Goal: Task Accomplishment & Management: Complete application form

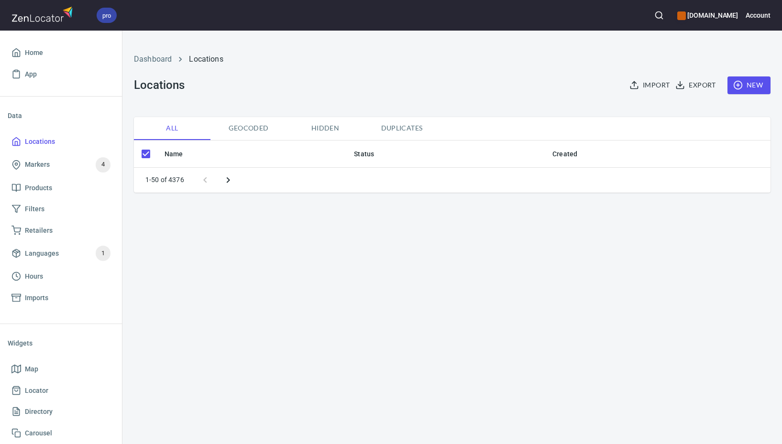
checkbox input "false"
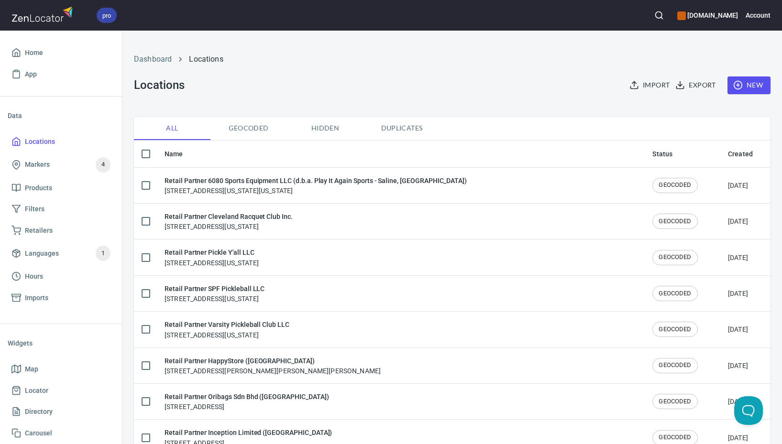
click at [736, 81] on span "New" at bounding box center [749, 85] width 28 height 12
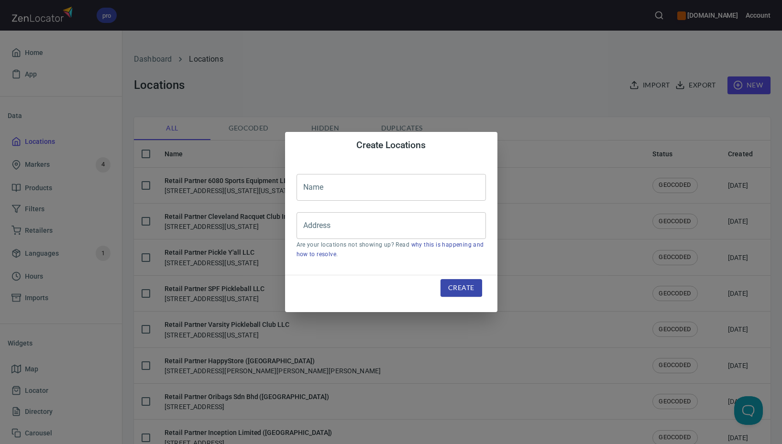
click at [371, 187] on input "text" at bounding box center [390, 187] width 189 height 27
paste input "Pickle & Taps LLC"
type input "Retail Partner Pickle & Taps LLC"
click at [360, 224] on input "Address" at bounding box center [384, 226] width 166 height 18
paste input "[STREET_ADDRESS]"
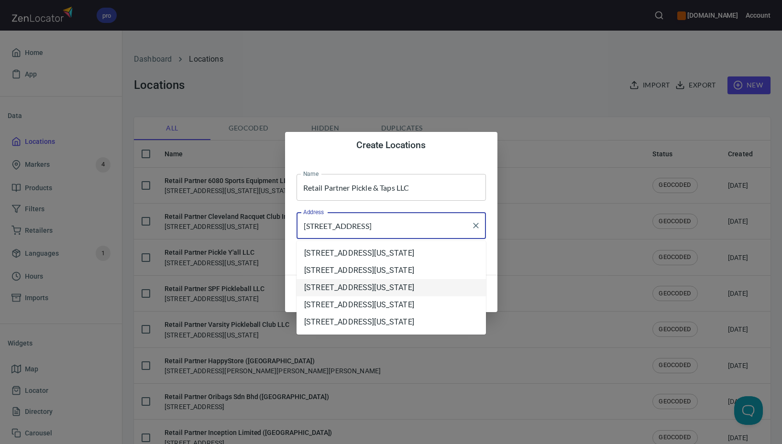
click at [430, 296] on li "[STREET_ADDRESS][US_STATE]" at bounding box center [390, 287] width 189 height 17
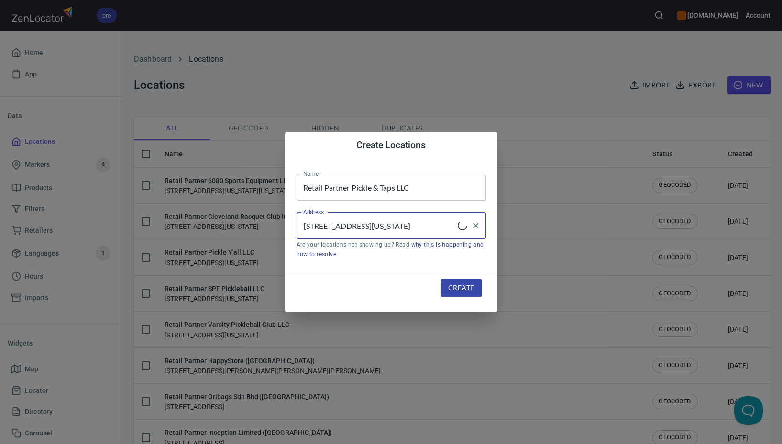
type input "[STREET_ADDRESS][US_STATE]"
click at [464, 291] on span "Create" at bounding box center [461, 288] width 26 height 12
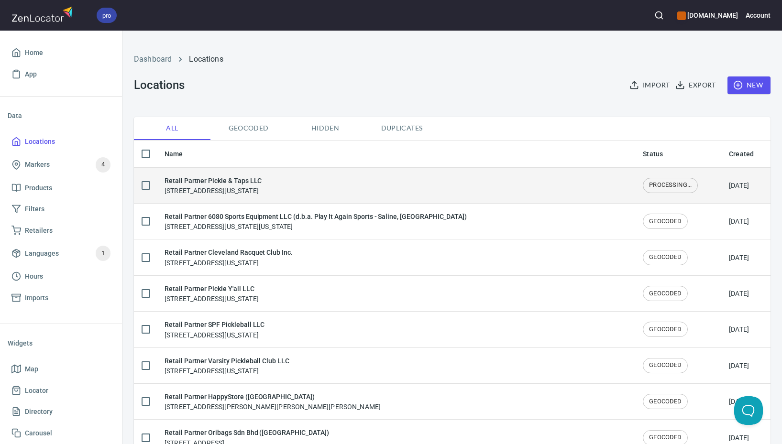
click at [261, 178] on h6 "Retail Partner Pickle & Taps LLC" at bounding box center [212, 180] width 97 height 11
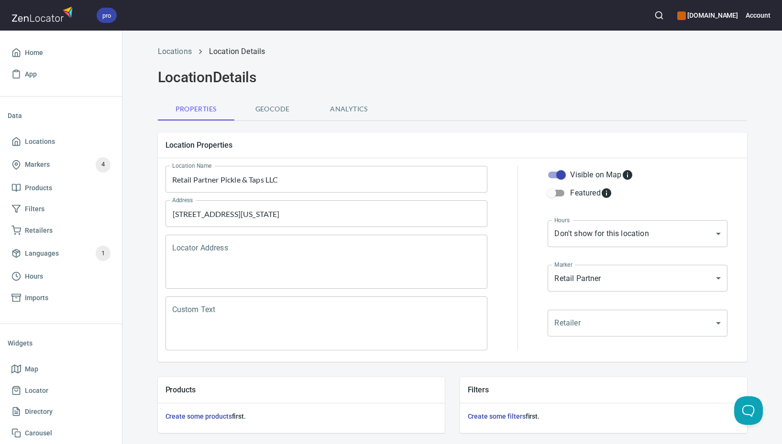
click at [309, 251] on textarea "Locator Address" at bounding box center [326, 262] width 309 height 36
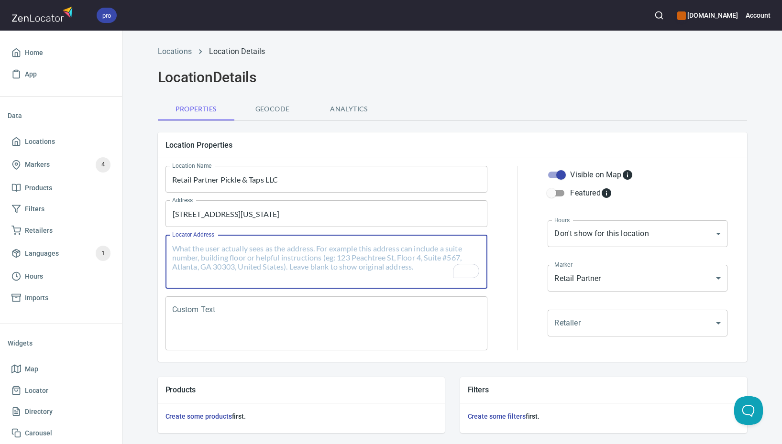
paste textarea "[STREET_ADDRESS][US_STATE]"
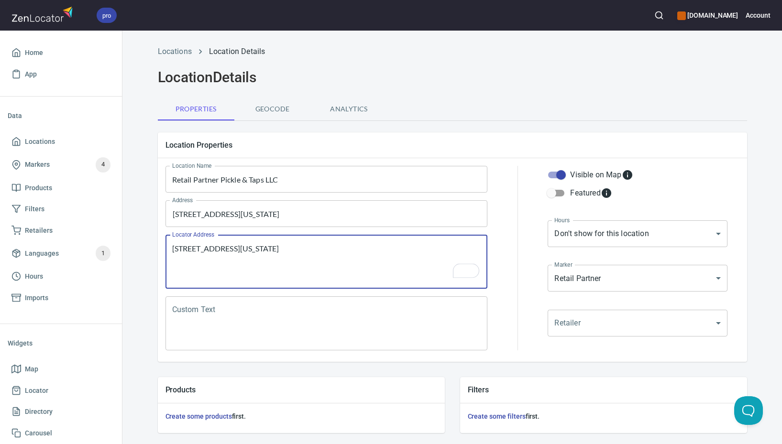
type textarea "[STREET_ADDRESS][US_STATE]"
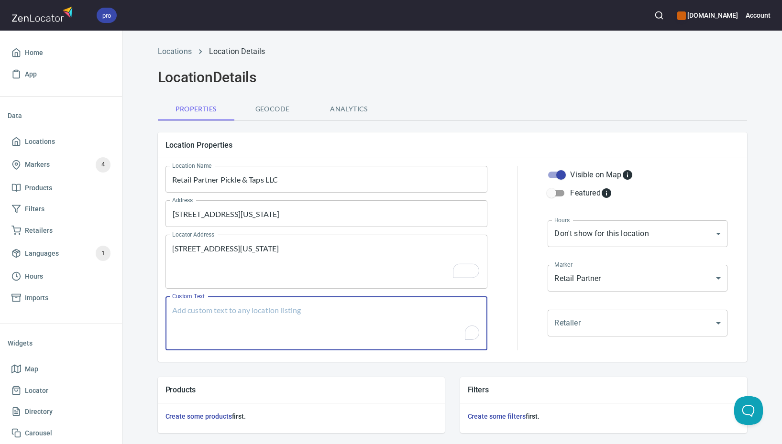
click at [273, 319] on textarea "Custom Text" at bounding box center [326, 323] width 309 height 36
paste textarea "Brands Carried: SelkirkWilmington, [GEOGRAPHIC_DATA] first and only indoor [GEO…"
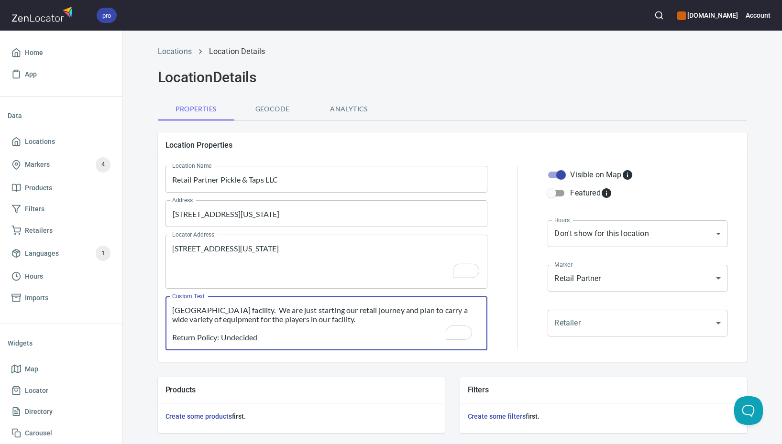
scroll to position [208, 0]
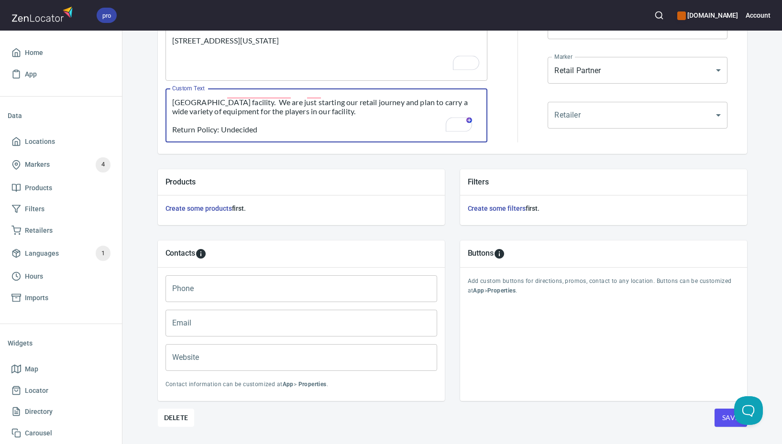
type textarea "Brands Carried: SelkirkWilmington, [GEOGRAPHIC_DATA] first and only indoor [GEO…"
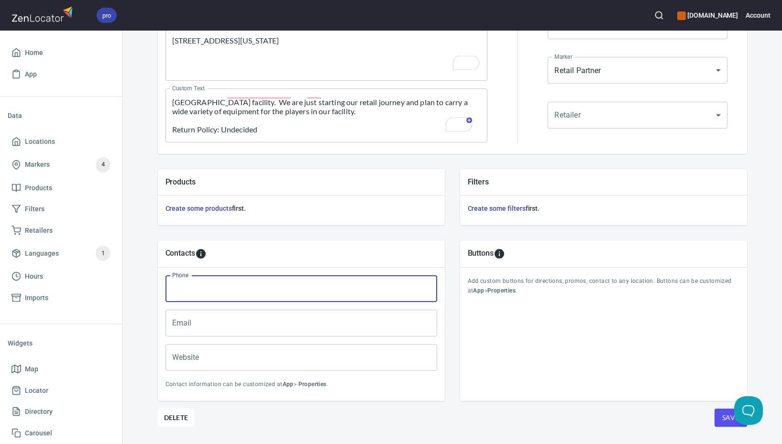
click at [278, 293] on input "Phone" at bounding box center [301, 288] width 272 height 27
paste input "[PHONE_NUMBER]"
type input "[PHONE_NUMBER]"
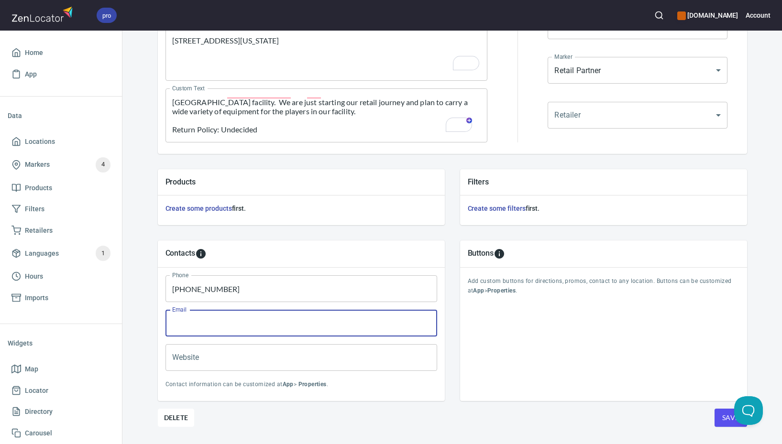
paste input "[EMAIL_ADDRESS][DOMAIN_NAME]"
type input "[EMAIL_ADDRESS][DOMAIN_NAME]"
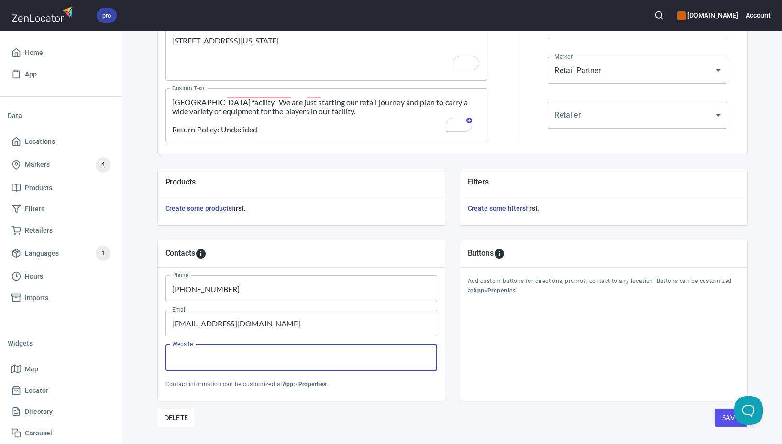
paste input "[DOMAIN_NAME]"
type input "[DOMAIN_NAME]"
drag, startPoint x: 722, startPoint y: 418, endPoint x: 722, endPoint y: 413, distance: 4.8
click at [722, 414] on span "Save" at bounding box center [730, 418] width 17 height 12
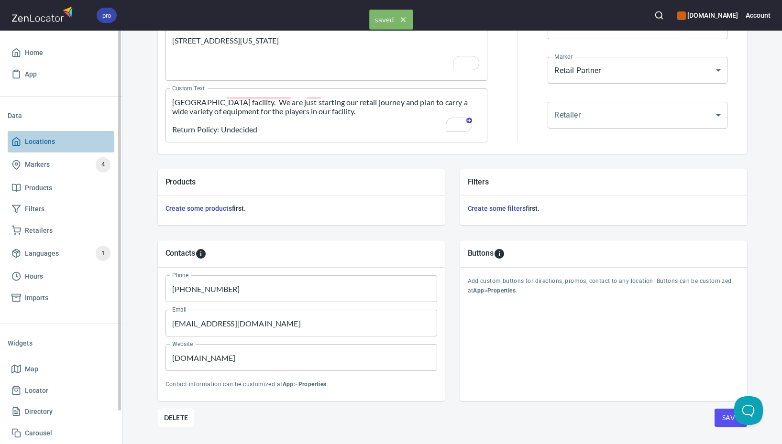
click at [50, 143] on span "Locations" at bounding box center [40, 142] width 30 height 12
